Goal: Navigation & Orientation: Understand site structure

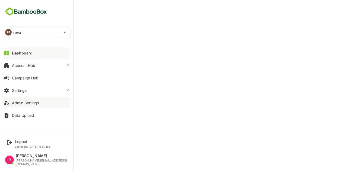
click at [26, 102] on div "Admin Settings" at bounding box center [25, 102] width 27 height 5
click at [39, 87] on button "Settings" at bounding box center [37, 90] width 68 height 11
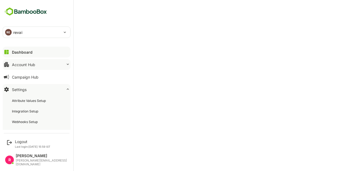
click at [53, 67] on button "Account Hub" at bounding box center [37, 64] width 68 height 11
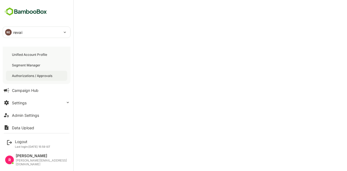
scroll to position [22, 0]
click at [34, 89] on div "Campaign Hub" at bounding box center [25, 90] width 27 height 5
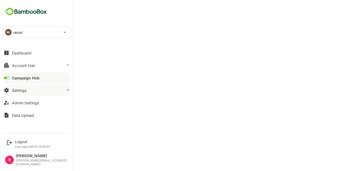
click at [25, 89] on div "Settings" at bounding box center [19, 90] width 15 height 5
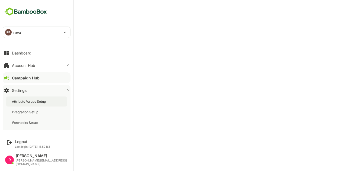
scroll to position [27, 0]
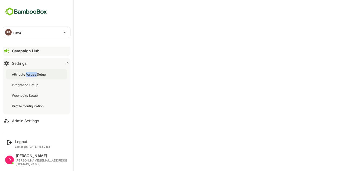
click at [30, 73] on div "Attribute Values Setup" at bounding box center [29, 74] width 35 height 5
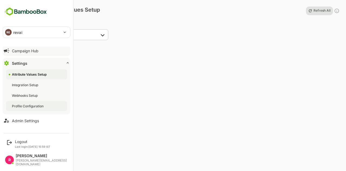
click at [28, 103] on div "Profile Configuration" at bounding box center [36, 106] width 61 height 10
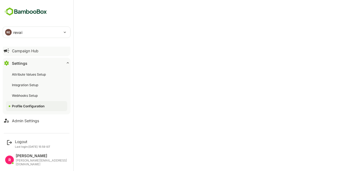
click at [8, 11] on img at bounding box center [26, 11] width 46 height 10
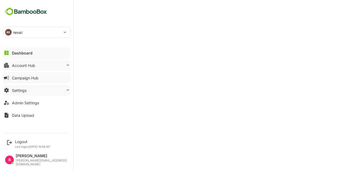
click at [22, 64] on div "Account Hub" at bounding box center [23, 65] width 23 height 5
click at [16, 53] on div "Dashboard" at bounding box center [22, 53] width 21 height 5
click at [40, 76] on button "Campaign Hub" at bounding box center [37, 77] width 68 height 11
click at [16, 55] on div "Dashboard" at bounding box center [21, 53] width 19 height 5
drag, startPoint x: 30, startPoint y: 87, endPoint x: 32, endPoint y: 91, distance: 4.7
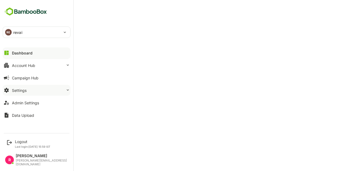
click at [30, 87] on button "Settings" at bounding box center [37, 90] width 68 height 11
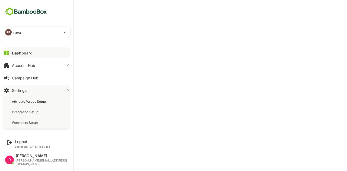
click at [46, 129] on div "Profile Configuration" at bounding box center [36, 133] width 61 height 10
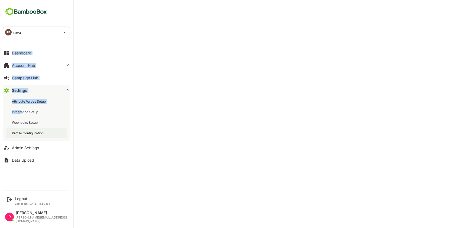
drag, startPoint x: 24, startPoint y: 77, endPoint x: 19, endPoint y: 131, distance: 54.6
click at [19, 128] on div "RE revai ***** Dashboard Account Hub Campaign Hub Settings Attribute Values Set…" at bounding box center [36, 93] width 73 height 187
click at [27, 171] on div "RE revai ***** Dashboard Account Hub Campaign Hub Settings Attribute Values Set…" at bounding box center [36, 93] width 73 height 187
click at [25, 64] on div "Account Hub" at bounding box center [23, 65] width 23 height 5
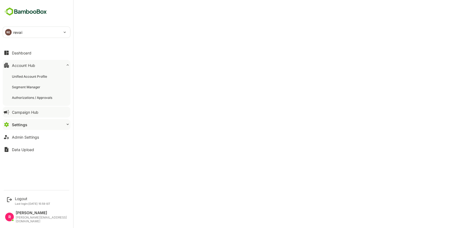
click at [37, 115] on button "Campaign Hub" at bounding box center [37, 112] width 68 height 11
